Goal: Use online tool/utility

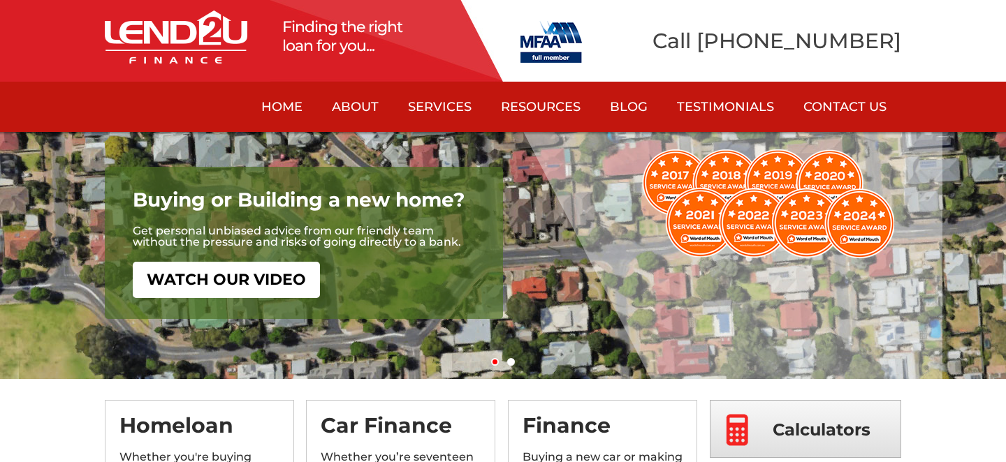
click at [546, 50] on img at bounding box center [550, 42] width 61 height 42
click at [542, 52] on img at bounding box center [550, 42] width 61 height 42
click at [782, 428] on span "Calculators" at bounding box center [822, 430] width 98 height 58
click at [798, 432] on span "Calculators" at bounding box center [822, 430] width 98 height 58
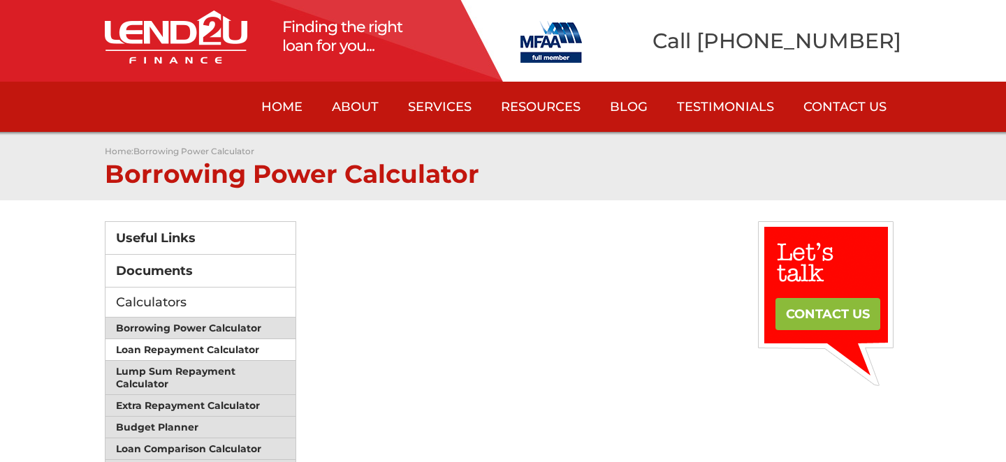
click at [178, 346] on link "Loan Repayment Calculator" at bounding box center [200, 350] width 190 height 22
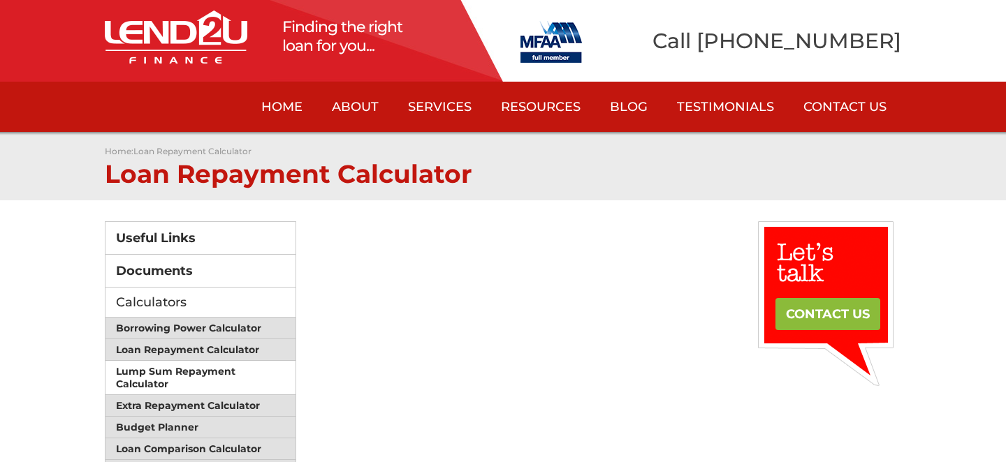
click at [164, 372] on link "Lump Sum Repayment Calculator" at bounding box center [200, 378] width 190 height 34
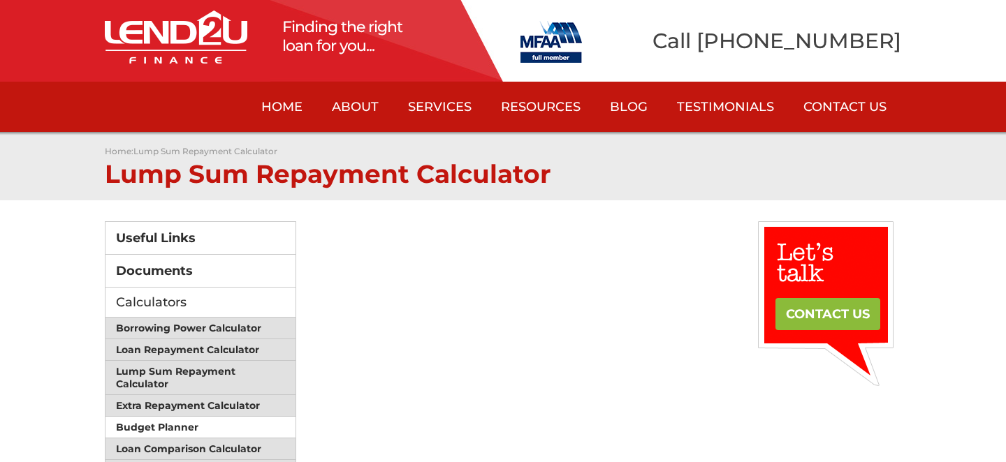
click at [154, 419] on link "Budget Planner" at bounding box center [200, 428] width 190 height 22
